Goal: Entertainment & Leisure: Consume media (video, audio)

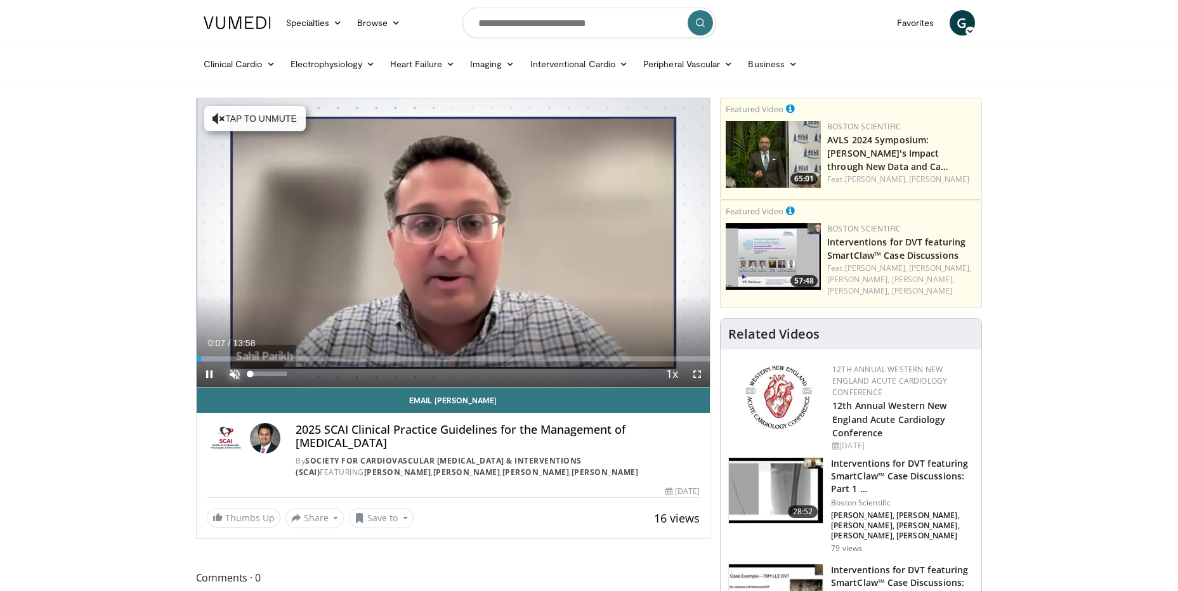
click at [233, 370] on span "Video Player" at bounding box center [234, 374] width 25 height 25
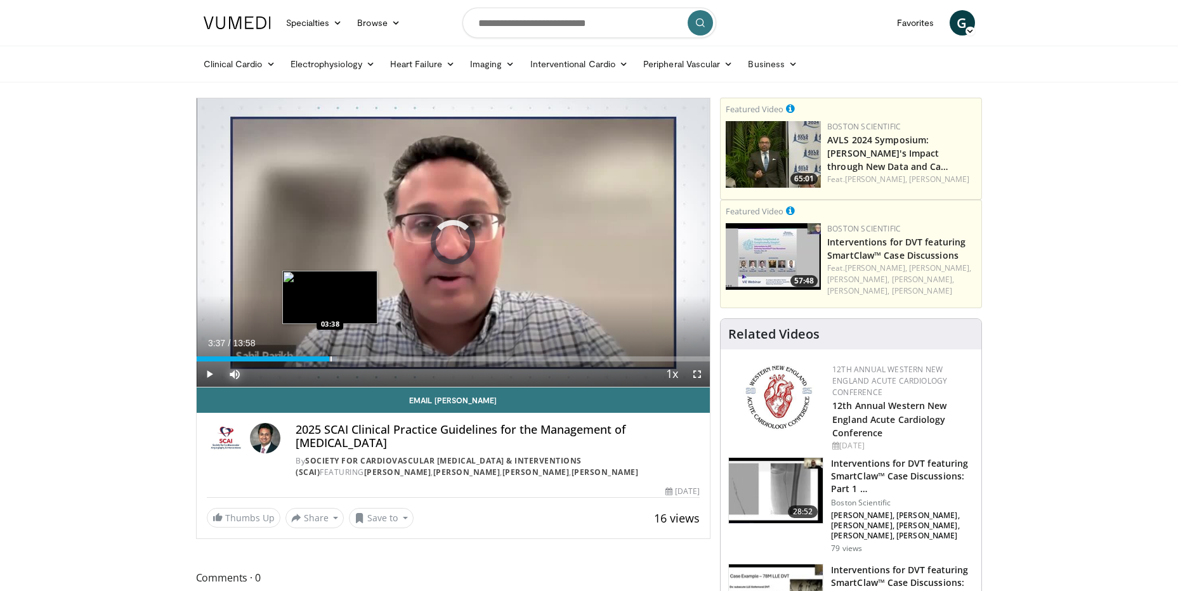
drag, startPoint x: 296, startPoint y: 352, endPoint x: 330, endPoint y: 349, distance: 33.8
click at [330, 350] on div "Loaded : 27.39% 03:37 03:38" at bounding box center [454, 356] width 514 height 12
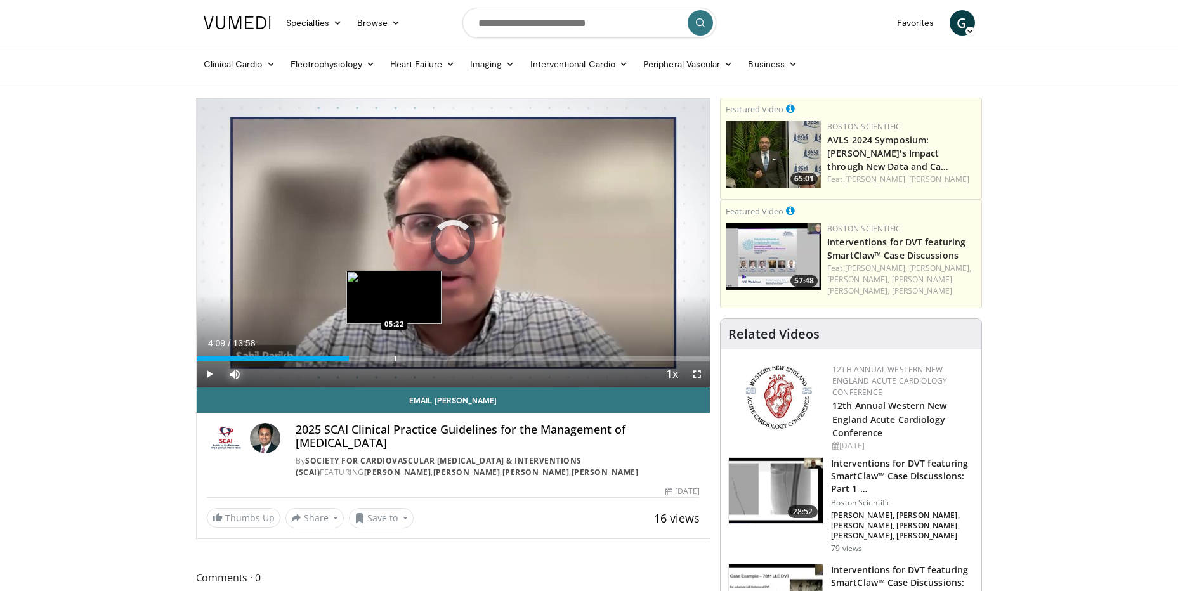
drag, startPoint x: 350, startPoint y: 358, endPoint x: 404, endPoint y: 355, distance: 54.6
click at [404, 355] on div "Loaded : 0.00% 05:21 05:22" at bounding box center [454, 356] width 514 height 12
drag, startPoint x: 400, startPoint y: 355, endPoint x: 485, endPoint y: 355, distance: 85.0
click at [485, 355] on div "Loaded : 48.84% 06:10 06:21" at bounding box center [454, 356] width 514 height 12
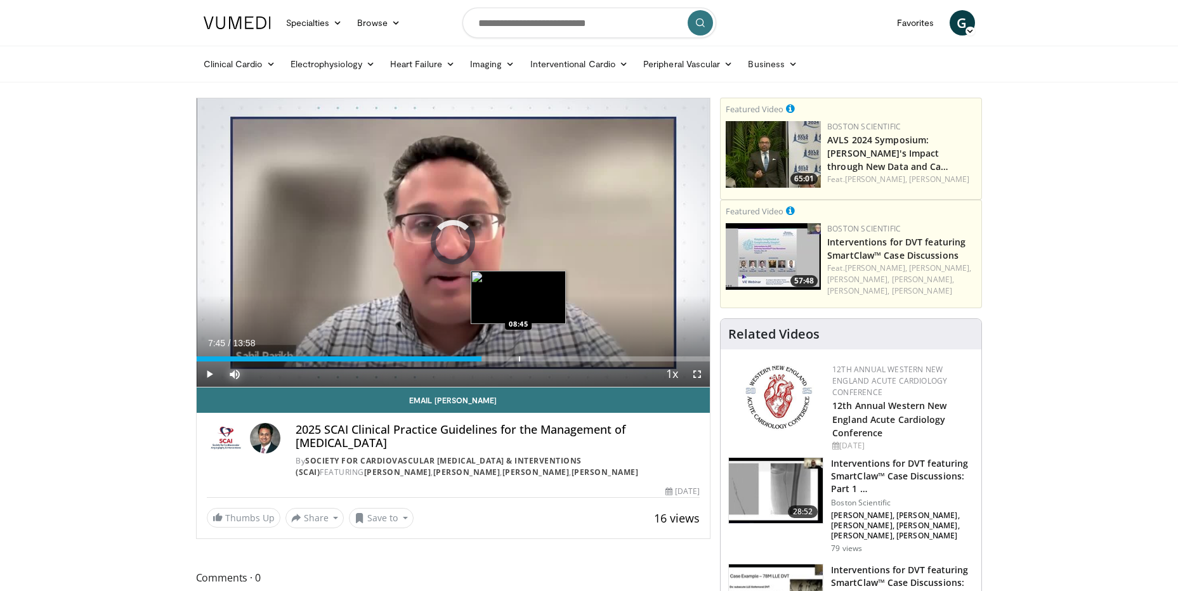
drag, startPoint x: 490, startPoint y: 357, endPoint x: 524, endPoint y: 357, distance: 33.6
click at [523, 357] on div "Loaded : 0.00% 08:40 08:45" at bounding box center [454, 358] width 514 height 5
click at [524, 357] on div "Loaded : 0.00% 08:40 08:45" at bounding box center [454, 358] width 514 height 5
drag, startPoint x: 516, startPoint y: 354, endPoint x: 538, endPoint y: 354, distance: 22.2
click at [538, 354] on div "Loaded : 66.89% 09:15 09:17" at bounding box center [454, 356] width 514 height 12
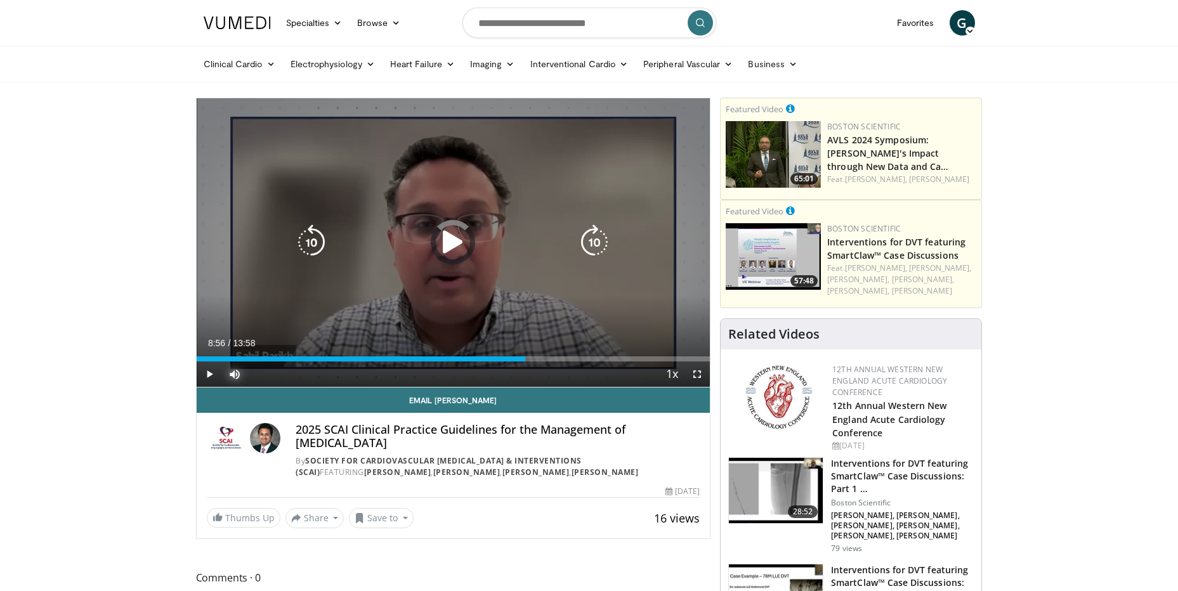
drag, startPoint x: 526, startPoint y: 356, endPoint x: 563, endPoint y: 355, distance: 36.8
click at [563, 355] on div "Loaded : 0.00% 09:49 09:51" at bounding box center [454, 356] width 514 height 12
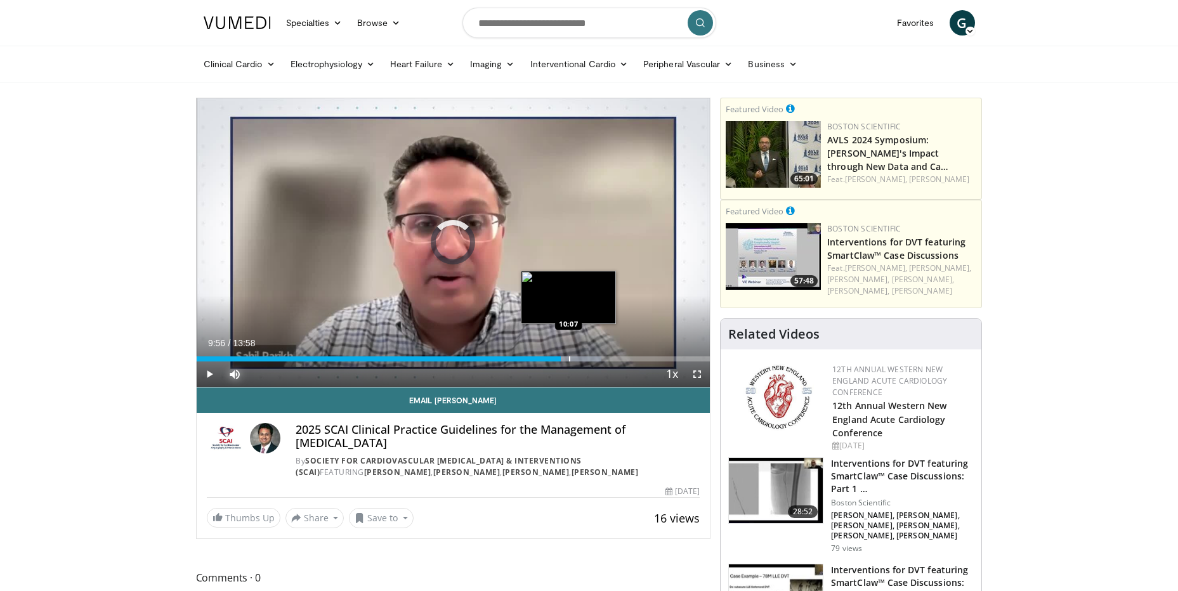
drag, startPoint x: 558, startPoint y: 357, endPoint x: 602, endPoint y: 354, distance: 43.9
click at [599, 355] on div "Loaded : 78.84% 09:59 10:07" at bounding box center [454, 356] width 514 height 12
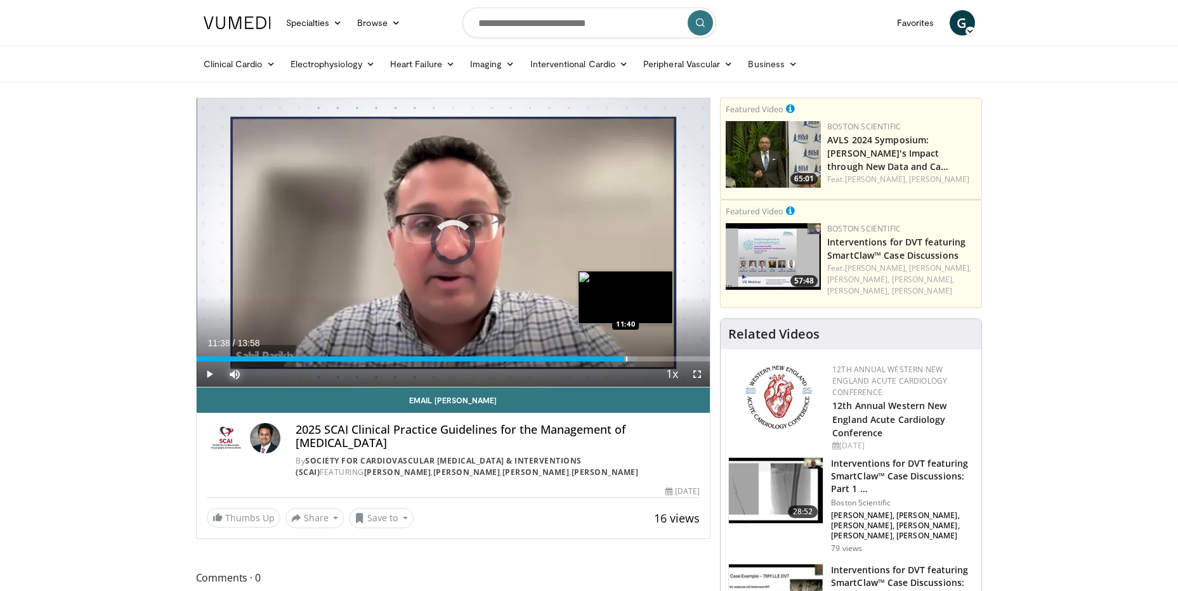
drag, startPoint x: 594, startPoint y: 356, endPoint x: 628, endPoint y: 356, distance: 33.6
click at [627, 356] on div "Progress Bar" at bounding box center [626, 358] width 1 height 5
drag, startPoint x: 601, startPoint y: 358, endPoint x: 636, endPoint y: 357, distance: 35.5
click at [626, 357] on div "Progress Bar" at bounding box center [625, 358] width 1 height 5
drag, startPoint x: 628, startPoint y: 356, endPoint x: 653, endPoint y: 355, distance: 24.7
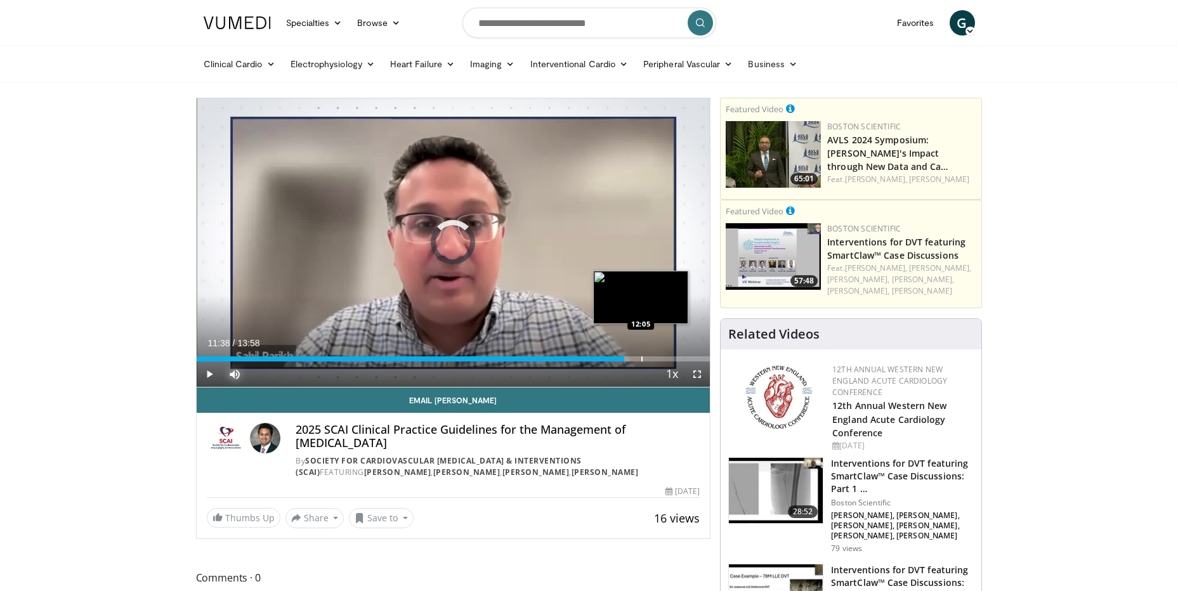
click at [653, 355] on div "Loaded : 0.00% 12:02 12:05" at bounding box center [454, 356] width 514 height 12
drag, startPoint x: 649, startPoint y: 355, endPoint x: 666, endPoint y: 355, distance: 17.1
click at [666, 355] on div "Loaded : 0.00% 12:42 12:44" at bounding box center [454, 356] width 514 height 12
drag, startPoint x: 608, startPoint y: 355, endPoint x: 661, endPoint y: 353, distance: 52.7
click at [661, 353] on div "Loaded : 0.00% 12:12 12:21" at bounding box center [454, 356] width 514 height 12
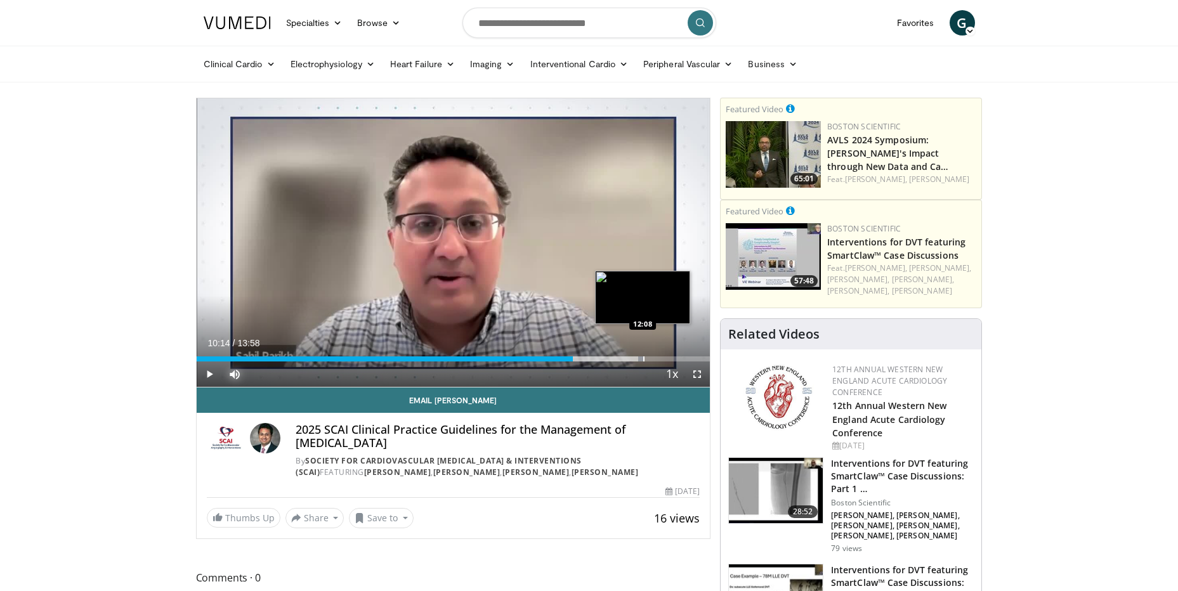
drag, startPoint x: 573, startPoint y: 356, endPoint x: 643, endPoint y: 354, distance: 69.2
click at [643, 354] on div "Loaded : 86.97% 12:07 12:08" at bounding box center [454, 356] width 514 height 12
drag, startPoint x: 646, startPoint y: 356, endPoint x: 670, endPoint y: 354, distance: 24.9
click at [670, 354] on div "Loaded : 97.69% 12:53 12:52" at bounding box center [454, 356] width 514 height 12
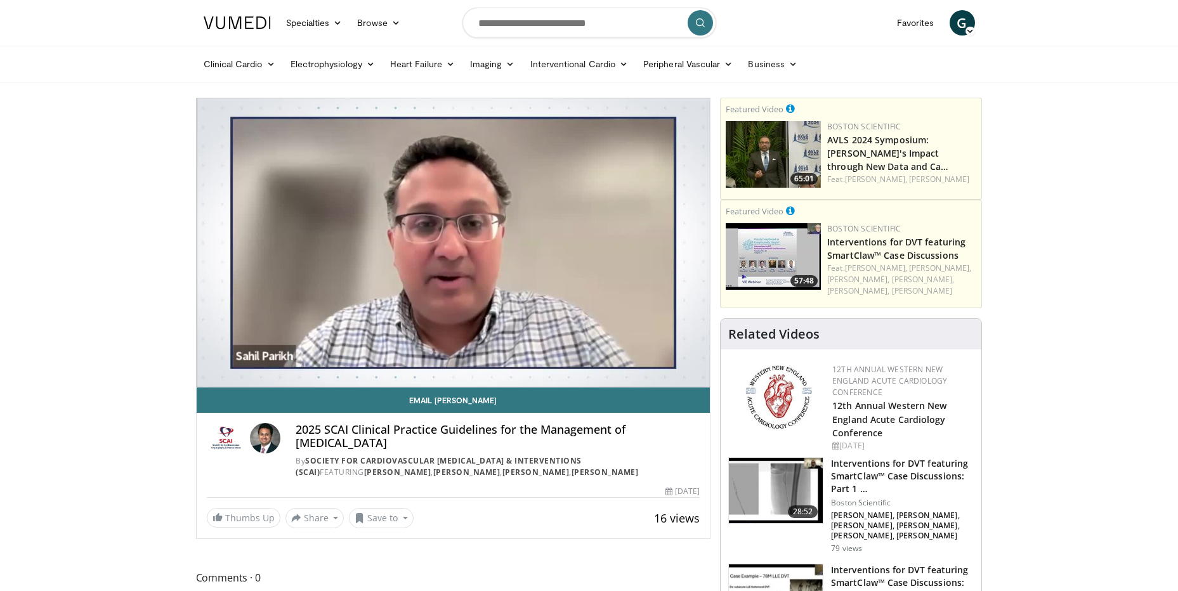
click at [670, 354] on div "10 seconds Tap to unmute" at bounding box center [454, 242] width 514 height 289
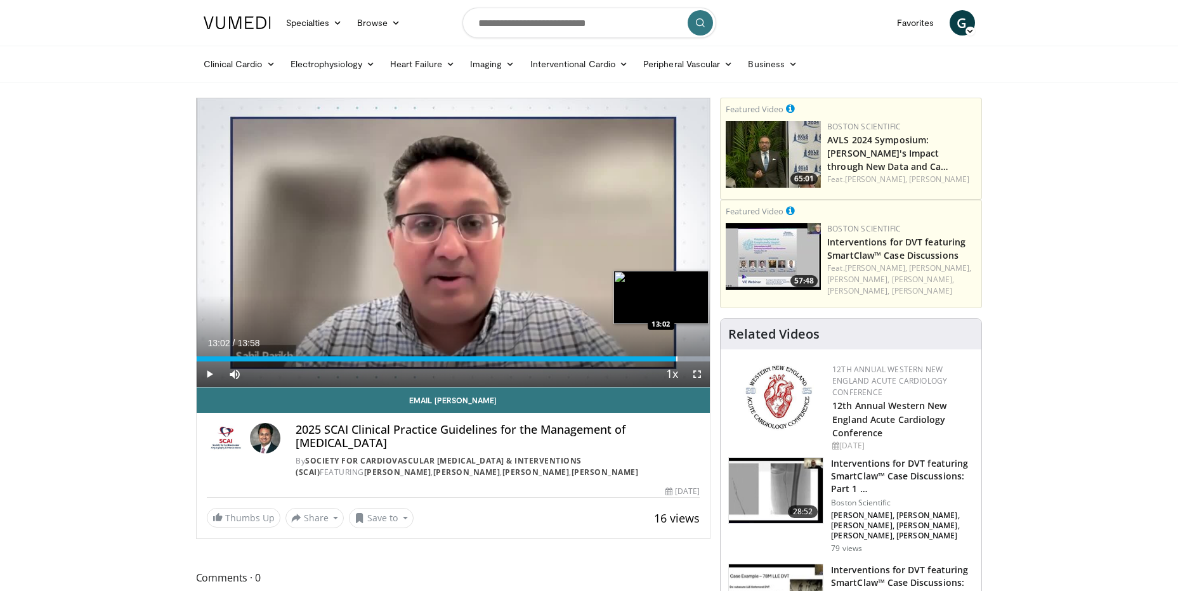
drag, startPoint x: 663, startPoint y: 357, endPoint x: 676, endPoint y: 357, distance: 12.7
click at [676, 357] on div "Progress Bar" at bounding box center [676, 358] width 1 height 5
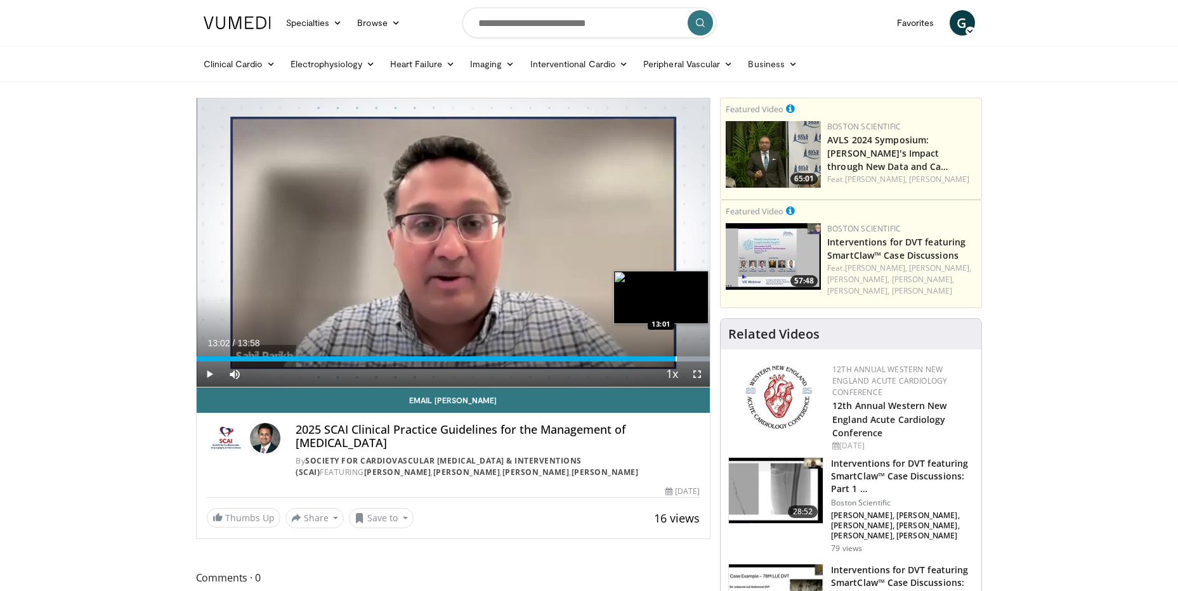
click at [676, 357] on div "Progress Bar" at bounding box center [676, 358] width 1 height 5
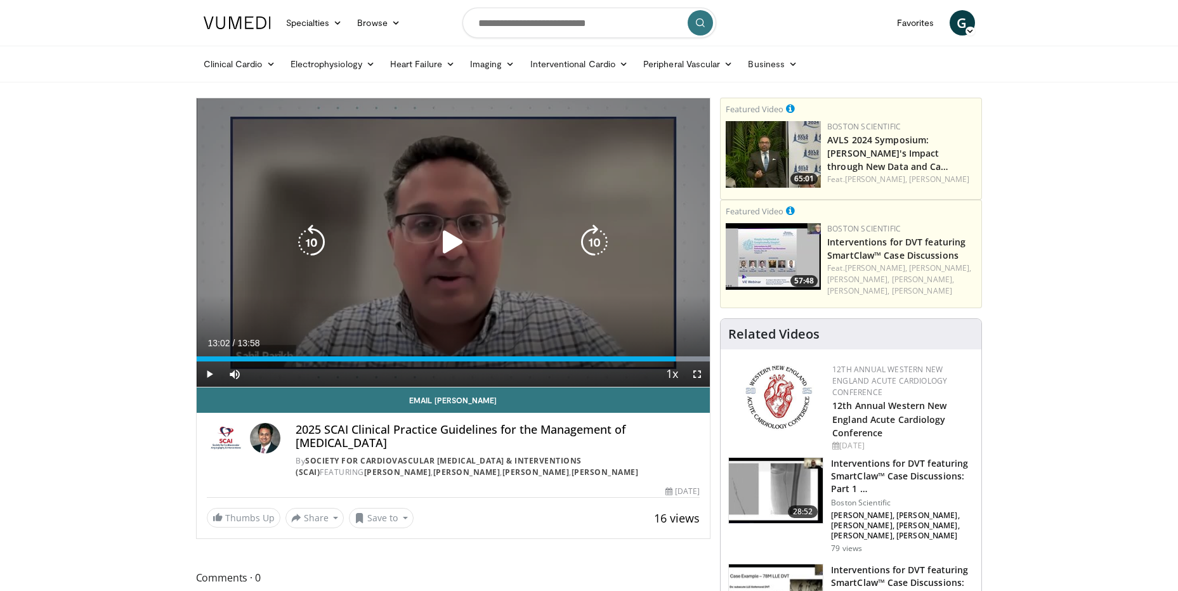
click at [448, 236] on icon "Video Player" at bounding box center [453, 243] width 36 height 36
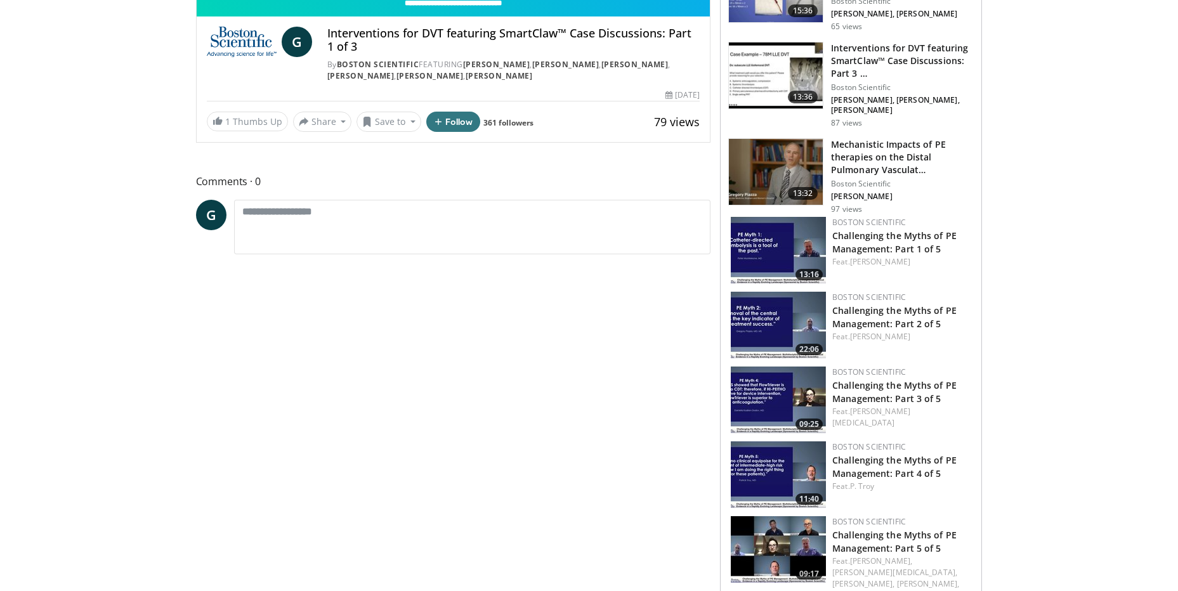
scroll to position [366, 0]
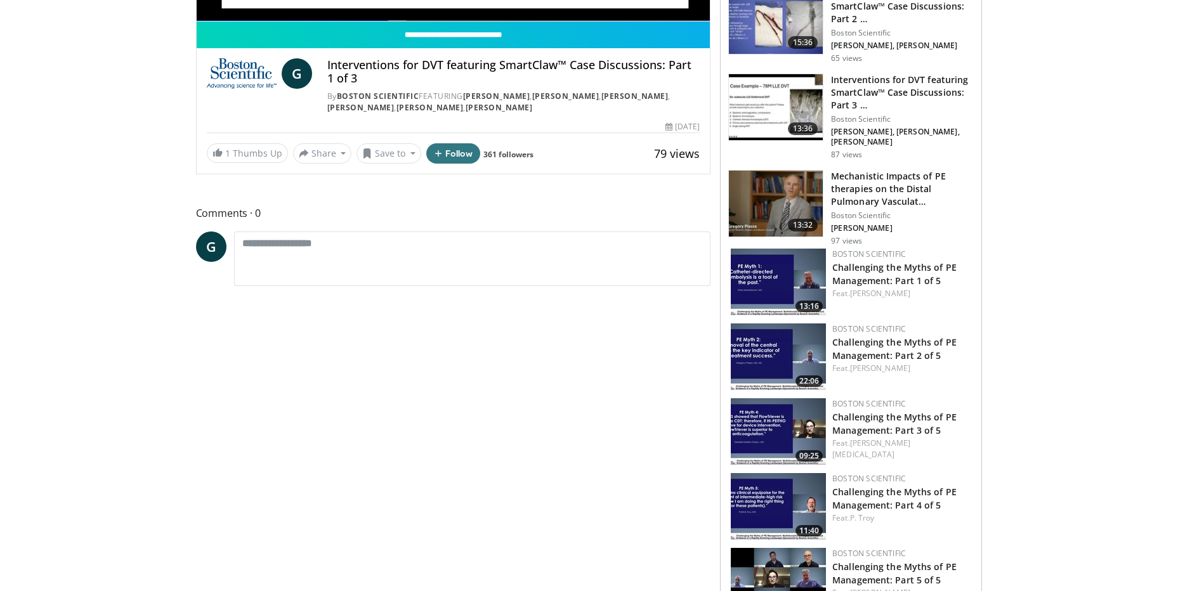
click at [797, 74] on img at bounding box center [776, 107] width 94 height 66
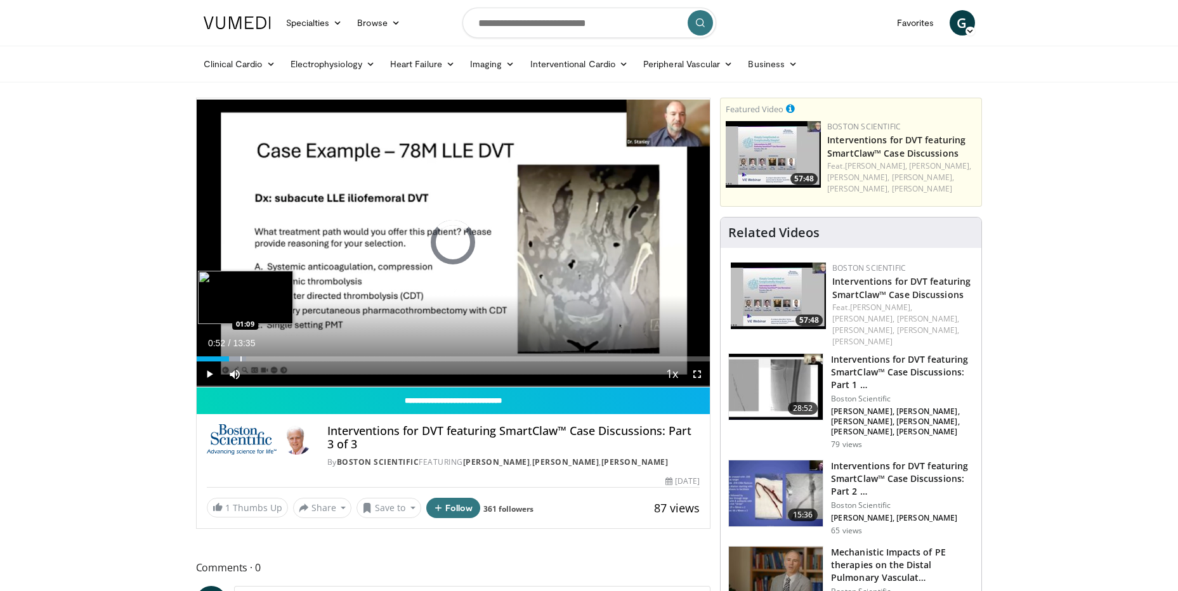
drag, startPoint x: 208, startPoint y: 355, endPoint x: 244, endPoint y: 359, distance: 36.4
click at [244, 359] on div "Loaded : 9.72% 01:07 01:09" at bounding box center [454, 356] width 514 height 12
click at [242, 359] on div "Progress Bar" at bounding box center [240, 358] width 1 height 5
drag, startPoint x: 264, startPoint y: 355, endPoint x: 296, endPoint y: 357, distance: 31.8
click at [296, 357] on div "Loaded : 20.67% 01:44 01:47" at bounding box center [454, 356] width 514 height 12
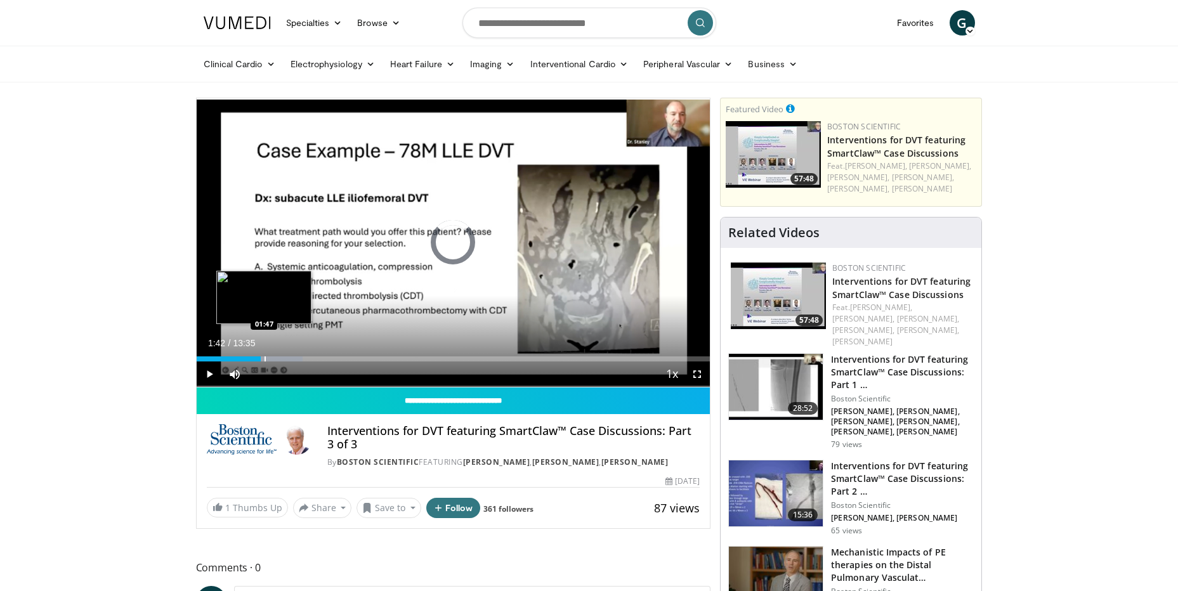
click at [266, 357] on div "Progress Bar" at bounding box center [265, 358] width 1 height 5
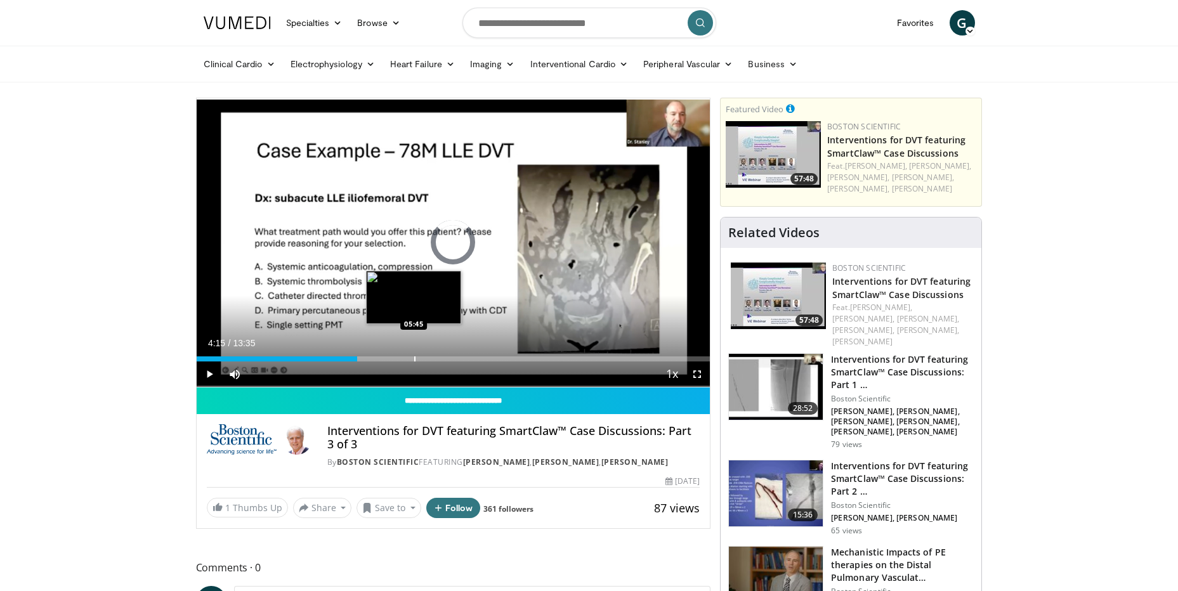
drag, startPoint x: 352, startPoint y: 356, endPoint x: 414, endPoint y: 353, distance: 61.6
click at [414, 353] on div "Loaded : 0.00% 05:39 05:45" at bounding box center [454, 356] width 514 height 12
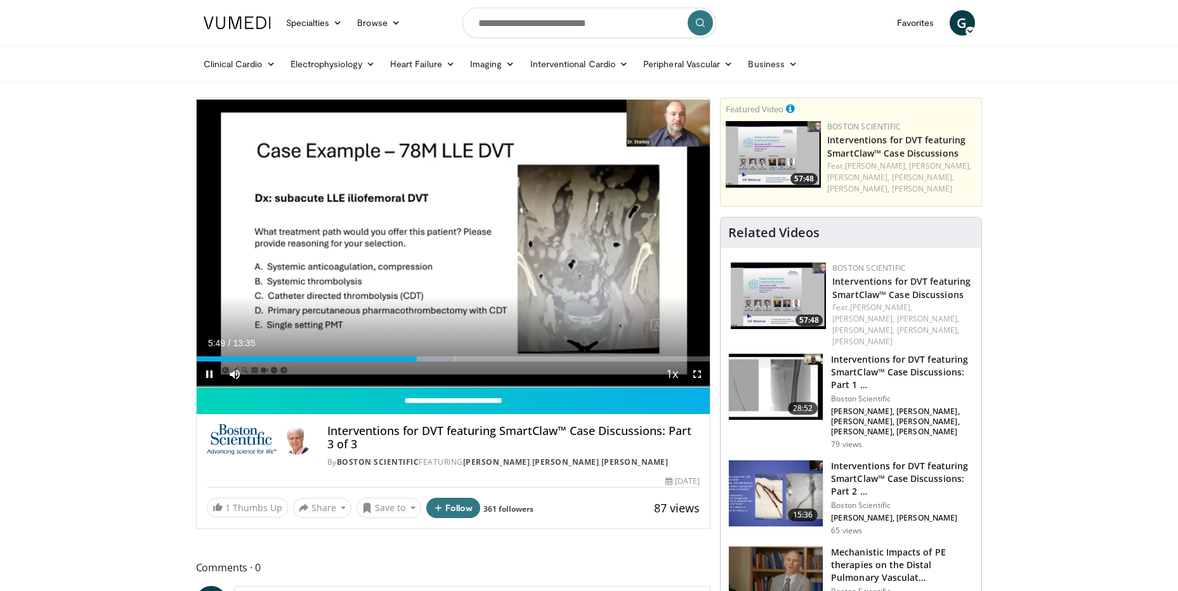
drag, startPoint x: 414, startPoint y: 354, endPoint x: 522, endPoint y: 353, distance: 108.5
click at [522, 353] on video-js "**********" at bounding box center [454, 242] width 514 height 289
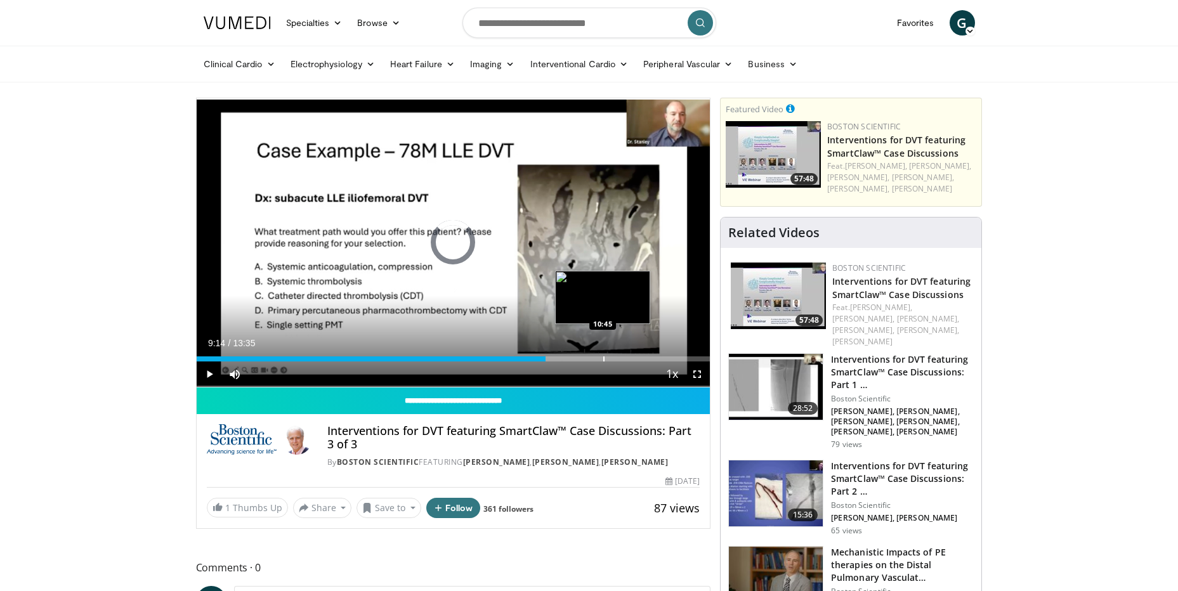
drag, startPoint x: 411, startPoint y: 358, endPoint x: 603, endPoint y: 358, distance: 192.2
click at [603, 358] on div "Progress Bar" at bounding box center [603, 358] width 1 height 5
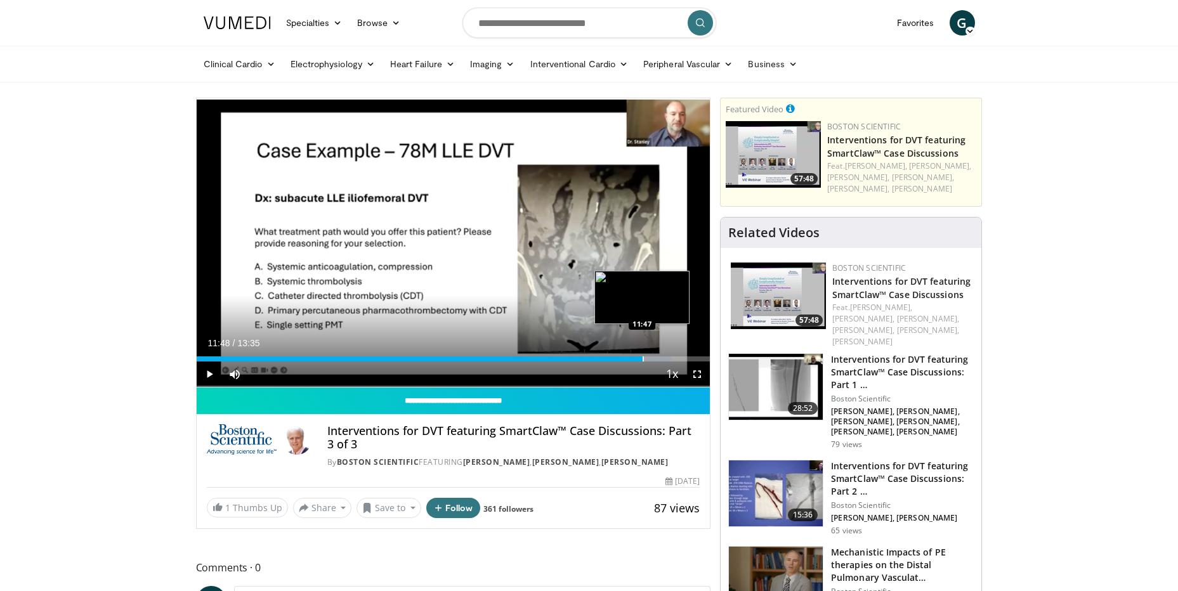
drag, startPoint x: 624, startPoint y: 358, endPoint x: 643, endPoint y: 359, distance: 18.4
click at [643, 359] on div "Progress Bar" at bounding box center [643, 358] width 1 height 5
drag, startPoint x: 643, startPoint y: 359, endPoint x: 676, endPoint y: 361, distance: 33.7
click at [676, 362] on div "Current Time 12:40 / Duration 13:35 Play Skip Backward Skip Forward Mute 0% Loa…" at bounding box center [454, 374] width 514 height 25
